Goal: Information Seeking & Learning: Learn about a topic

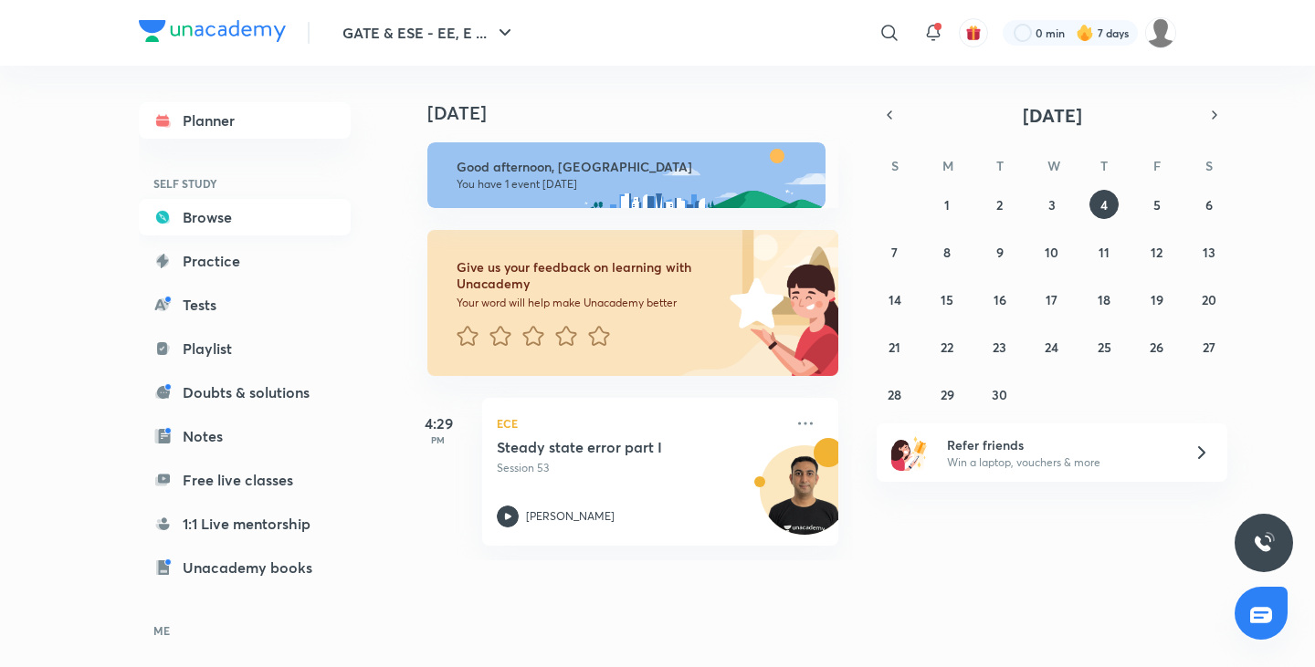
click at [247, 221] on link "Browse" at bounding box center [245, 217] width 212 height 37
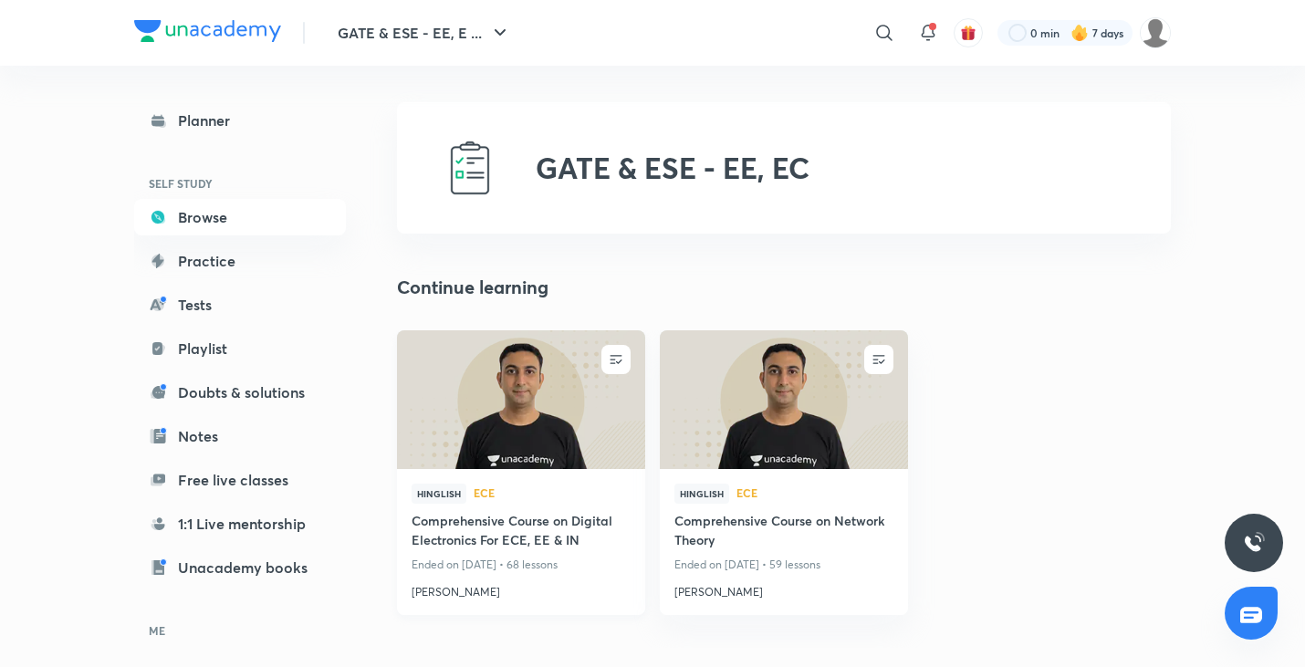
click at [573, 415] on img at bounding box center [520, 400] width 253 height 142
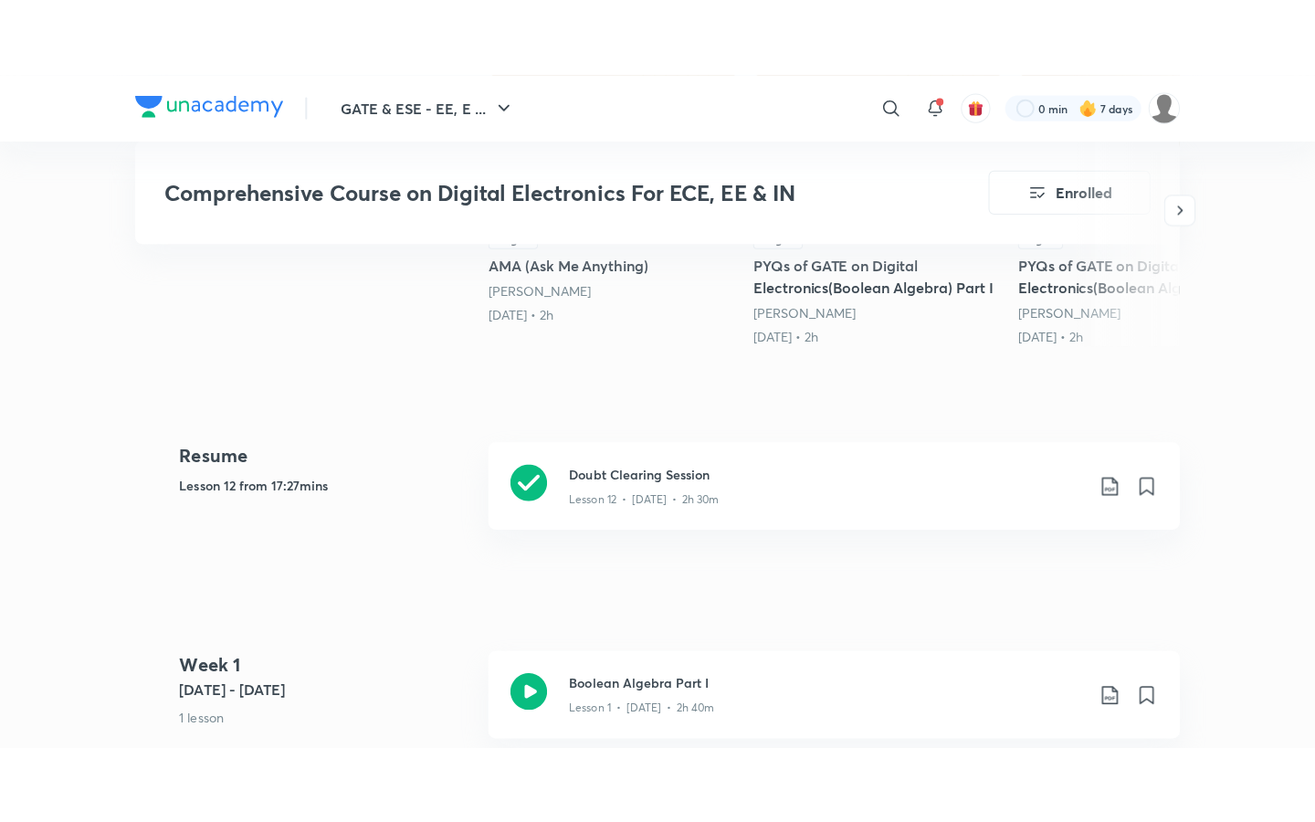
scroll to position [721, 0]
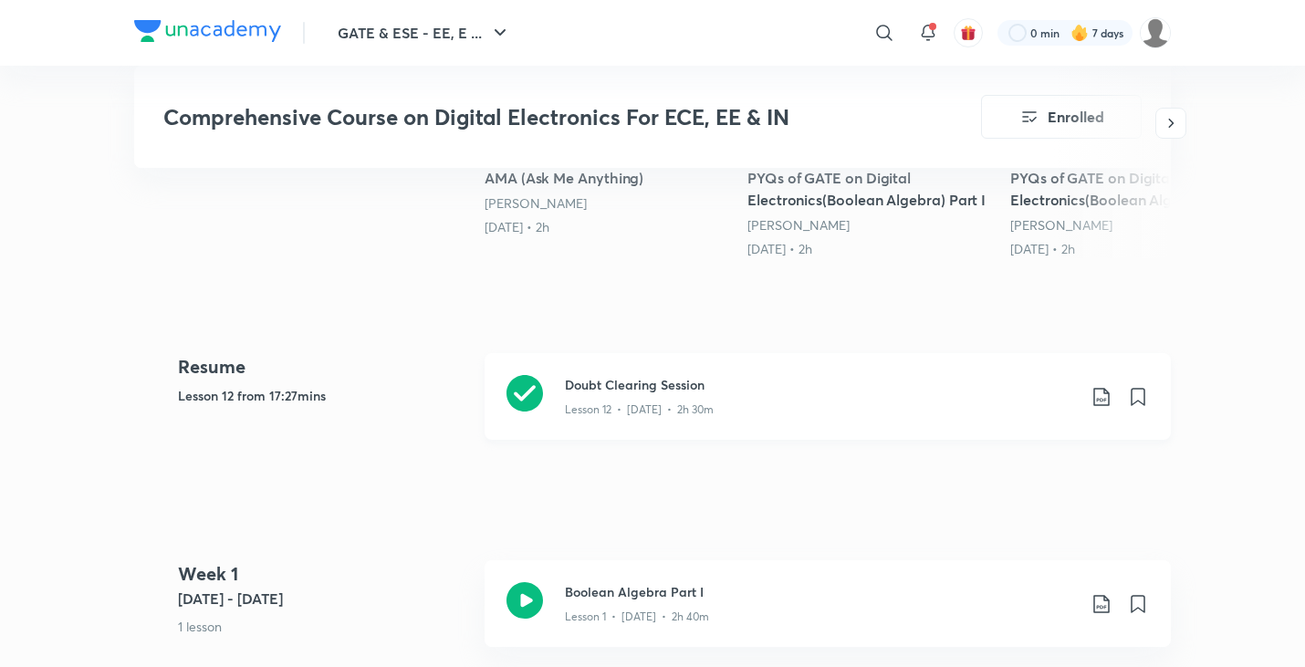
click at [627, 390] on h3 "Doubt Clearing Session" at bounding box center [820, 384] width 511 height 19
